Goal: Check status: Check status

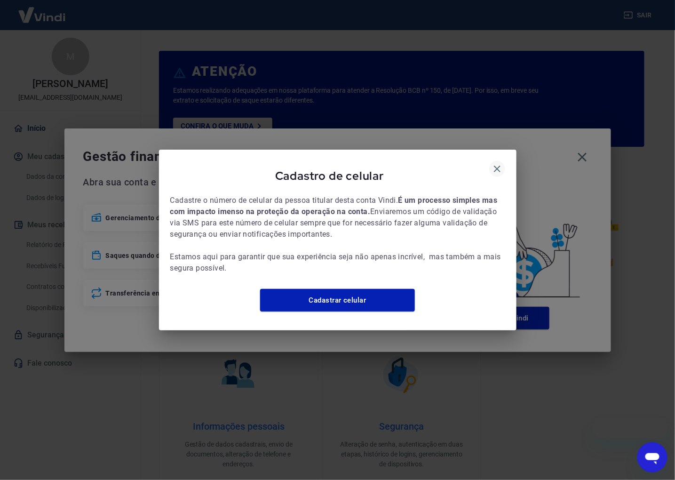
click at [499, 166] on icon "button" at bounding box center [497, 169] width 7 height 7
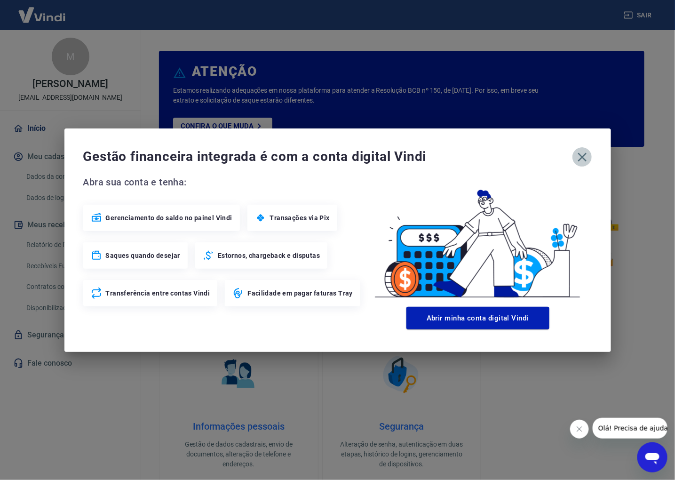
click at [585, 159] on icon "button" at bounding box center [581, 156] width 9 height 9
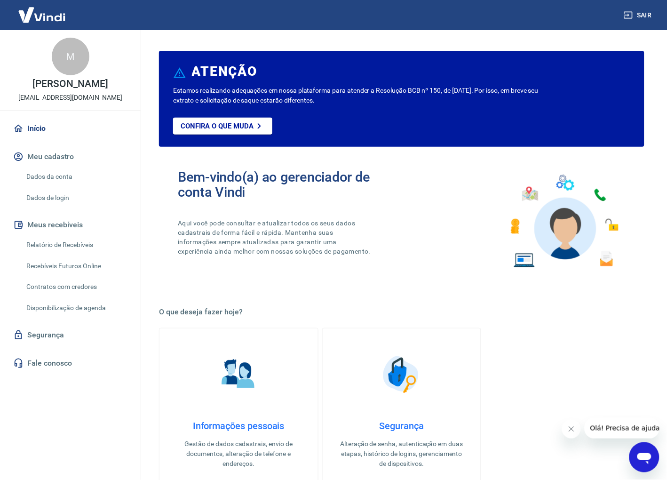
click at [568, 432] on button "Fechar mensagem da empresa" at bounding box center [571, 428] width 19 height 19
click at [66, 241] on link "Relatório de Recebíveis" at bounding box center [76, 244] width 107 height 19
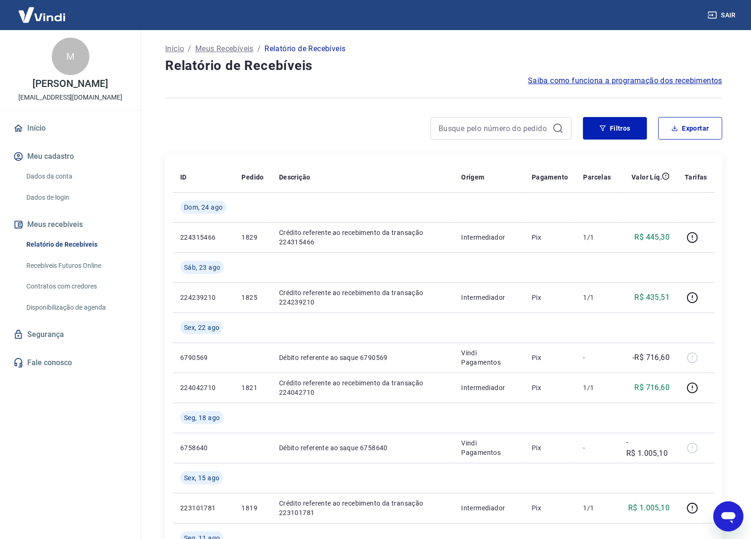
drag, startPoint x: 612, startPoint y: 0, endPoint x: 48, endPoint y: 442, distance: 716.9
click at [46, 441] on div "M [PERSON_NAME] [EMAIL_ADDRESS][DOMAIN_NAME] Início Meu cadastro Dados da conta…" at bounding box center [70, 281] width 141 height 502
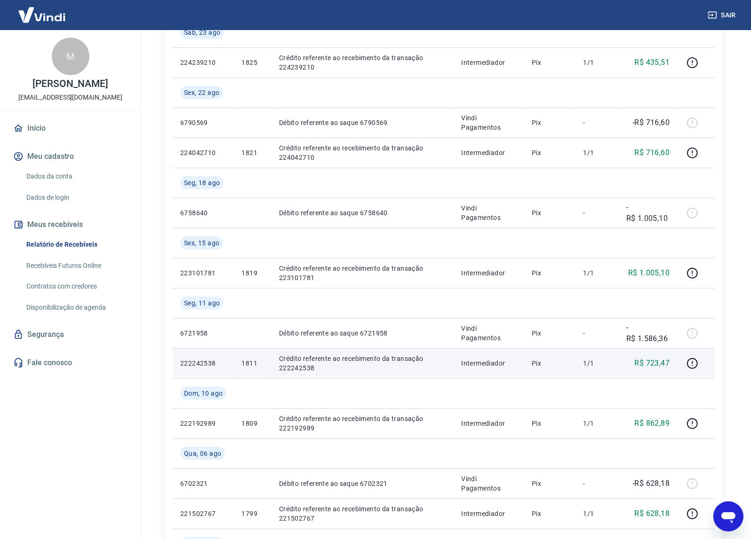
scroll to position [411, 0]
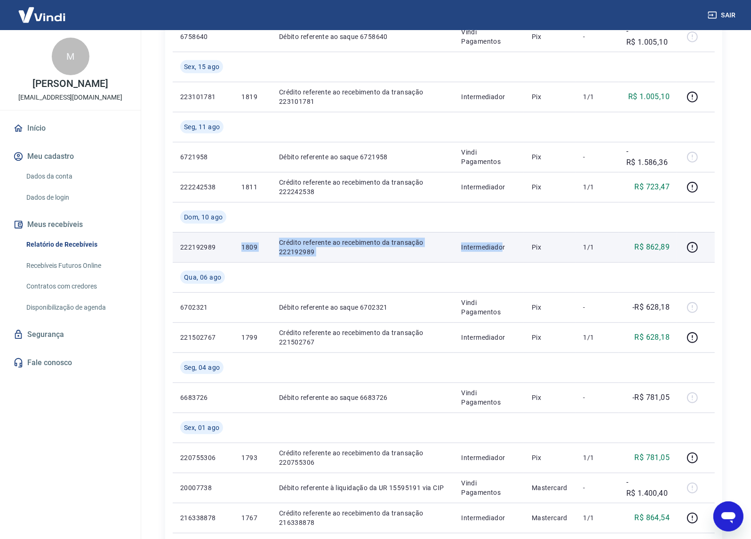
drag, startPoint x: 241, startPoint y: 243, endPoint x: 504, endPoint y: 246, distance: 262.9
click at [504, 246] on tr "222192989 1809 [PERSON_NAME] referente ao recebimento da transação 222192989 In…" at bounding box center [444, 247] width 542 height 30
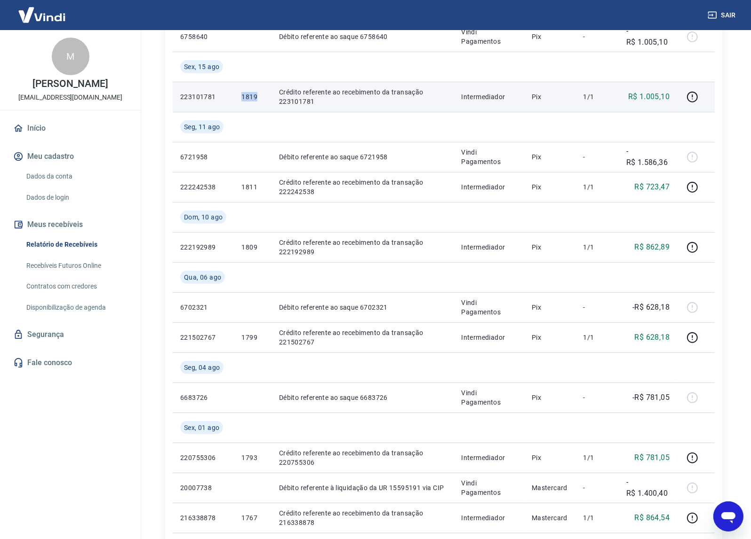
drag, startPoint x: 241, startPoint y: 100, endPoint x: 261, endPoint y: 99, distance: 20.2
click at [261, 99] on td "1819" at bounding box center [252, 97] width 37 height 30
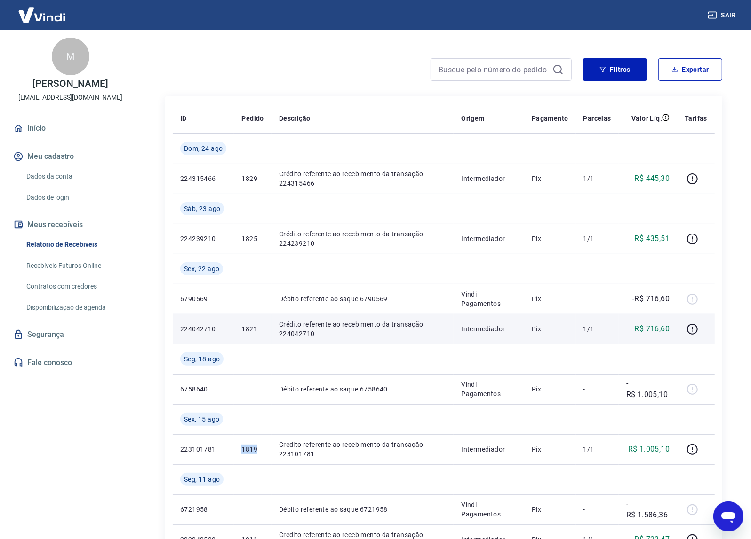
scroll to position [0, 0]
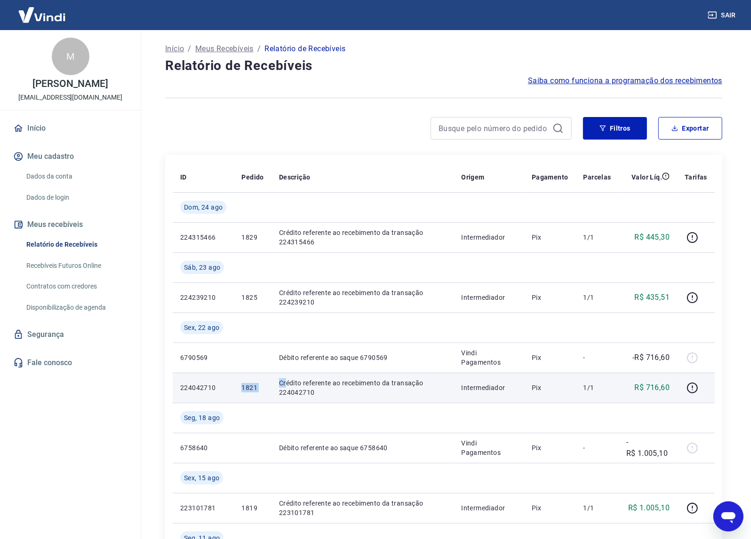
drag, startPoint x: 229, startPoint y: 388, endPoint x: 285, endPoint y: 388, distance: 56.9
click at [285, 388] on tr "224042710 1821 [PERSON_NAME] referente ao recebimento da transação 224042710 In…" at bounding box center [444, 388] width 542 height 30
